Goal: Information Seeking & Learning: Learn about a topic

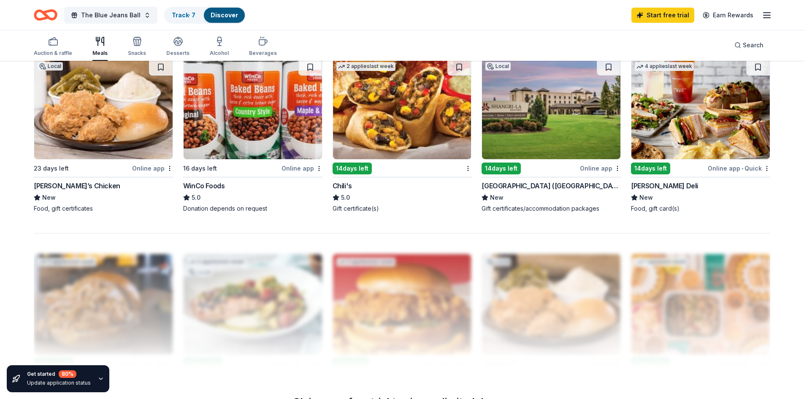
scroll to position [611, 0]
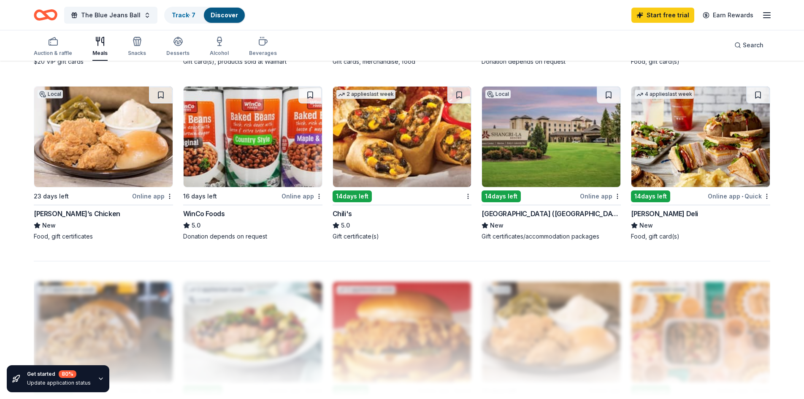
click at [526, 188] on div "Local 14 days left Online app Shangri-La Resort (Monkey Island) New Gift certif…" at bounding box center [551, 163] width 139 height 155
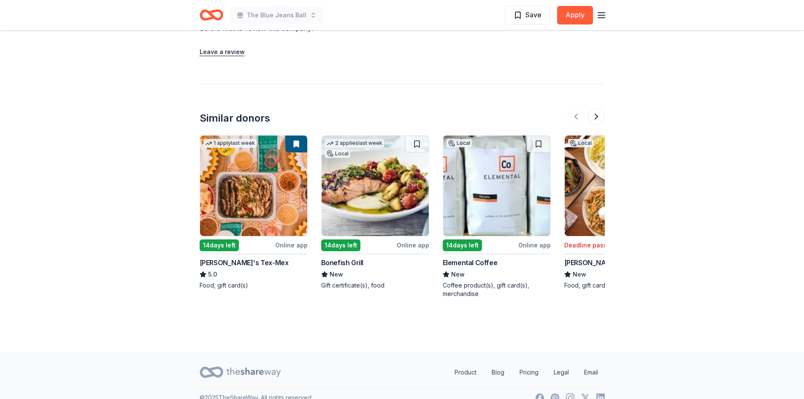
scroll to position [734, 0]
